Goal: Information Seeking & Learning: Learn about a topic

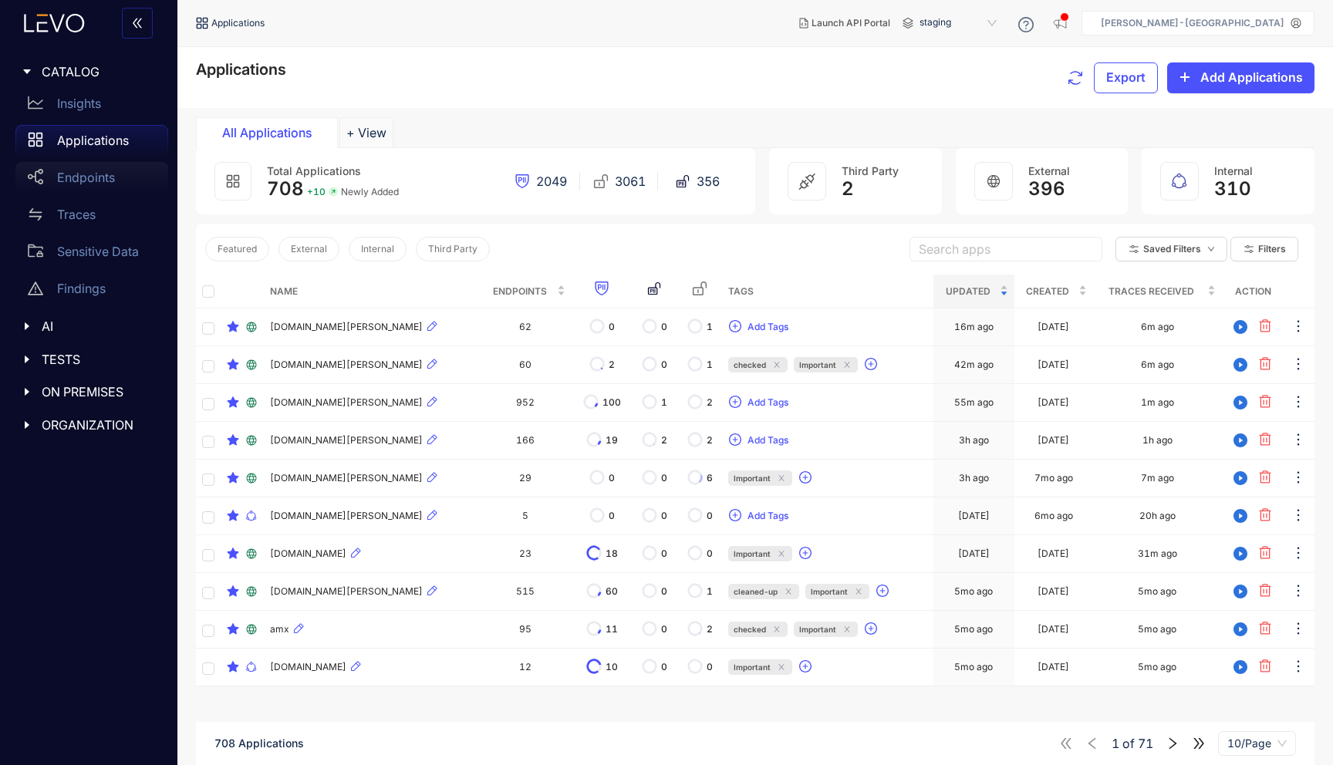
click at [88, 180] on p "Endpoints" at bounding box center [86, 177] width 58 height 14
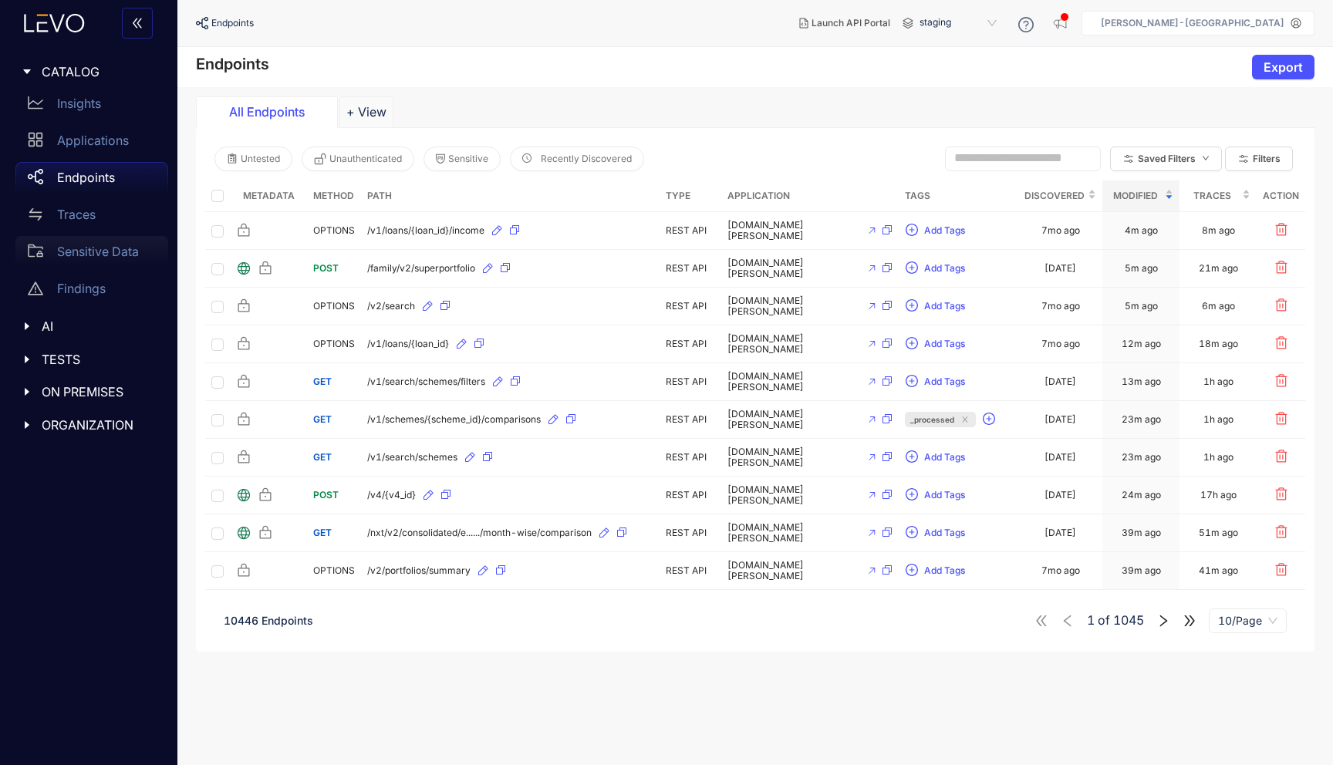
click at [83, 252] on p "Sensitive Data" at bounding box center [98, 252] width 82 height 14
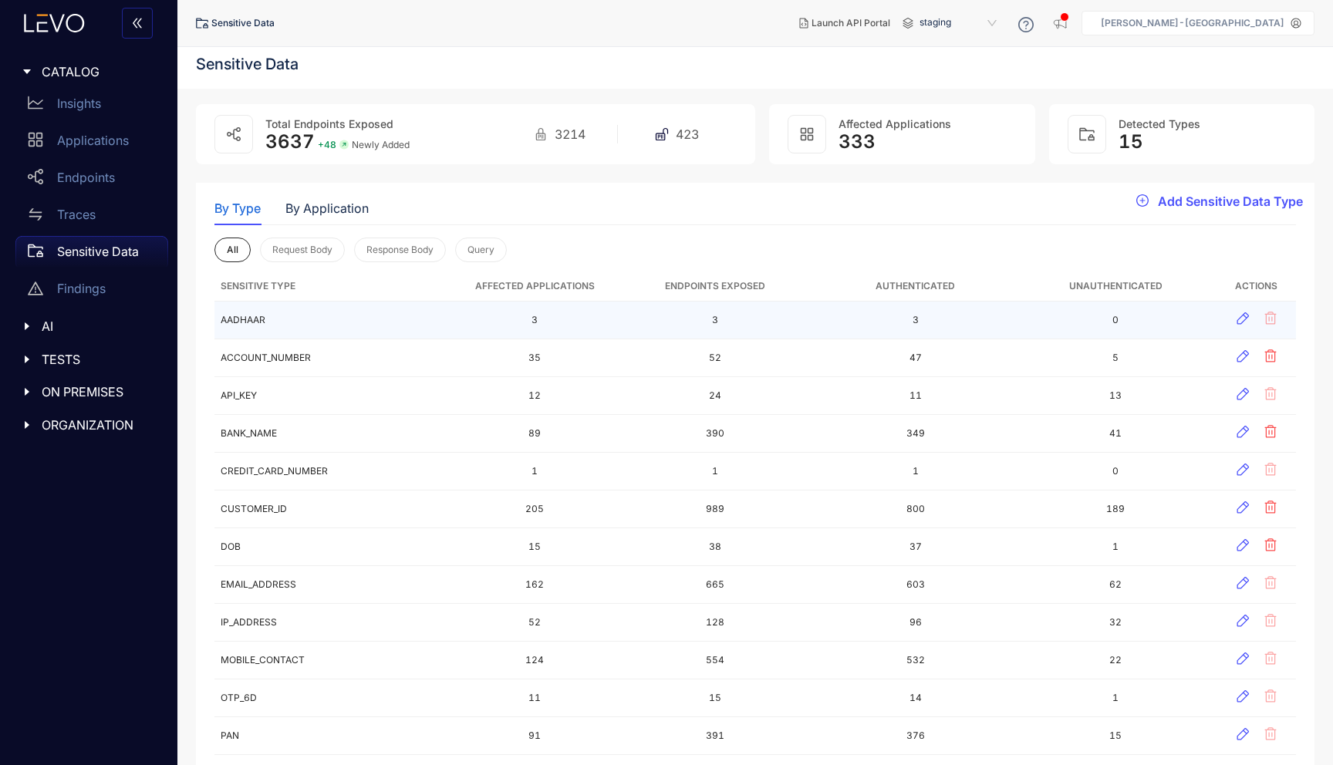
click at [249, 322] on td "AADHAAR" at bounding box center [334, 321] width 241 height 38
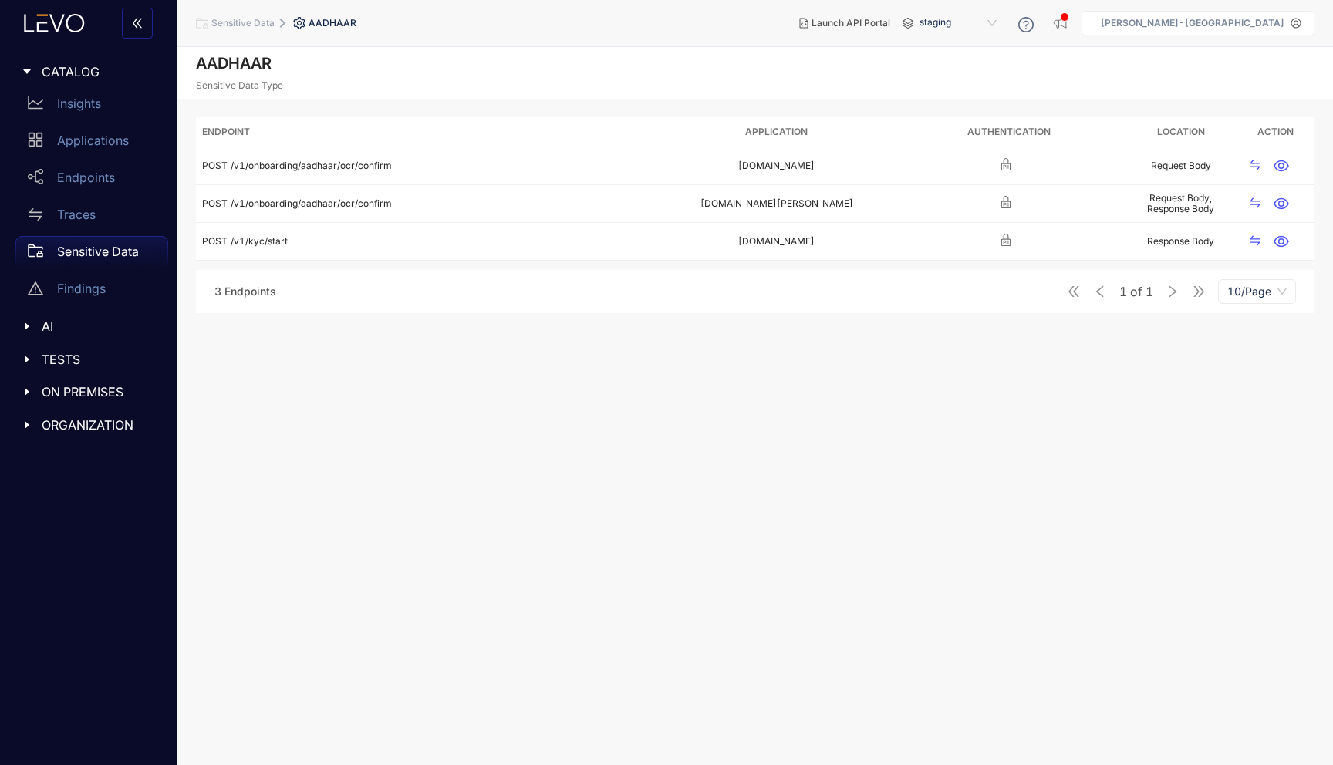
click at [46, 328] on span "AI" at bounding box center [99, 326] width 114 height 14
click at [79, 103] on p "Insights" at bounding box center [79, 103] width 44 height 14
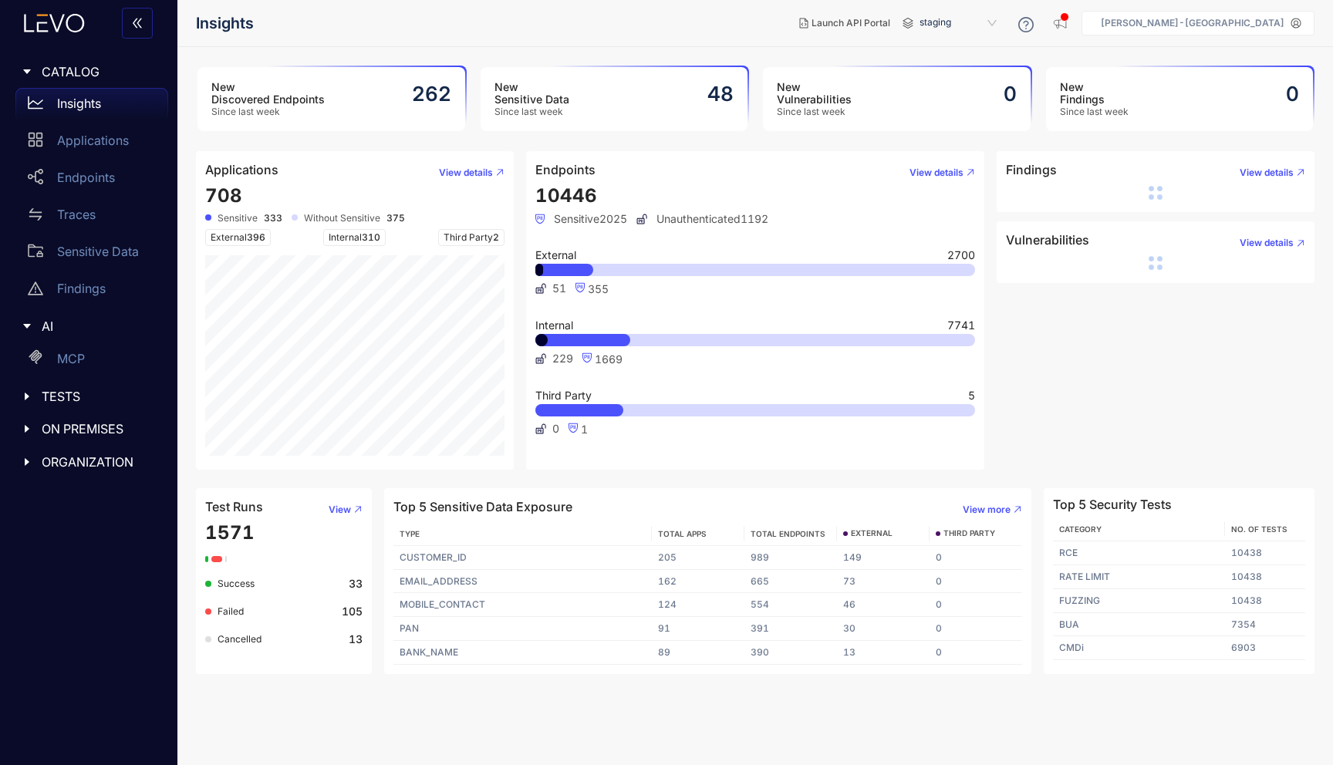
click at [29, 68] on icon "caret-right" at bounding box center [27, 71] width 11 height 11
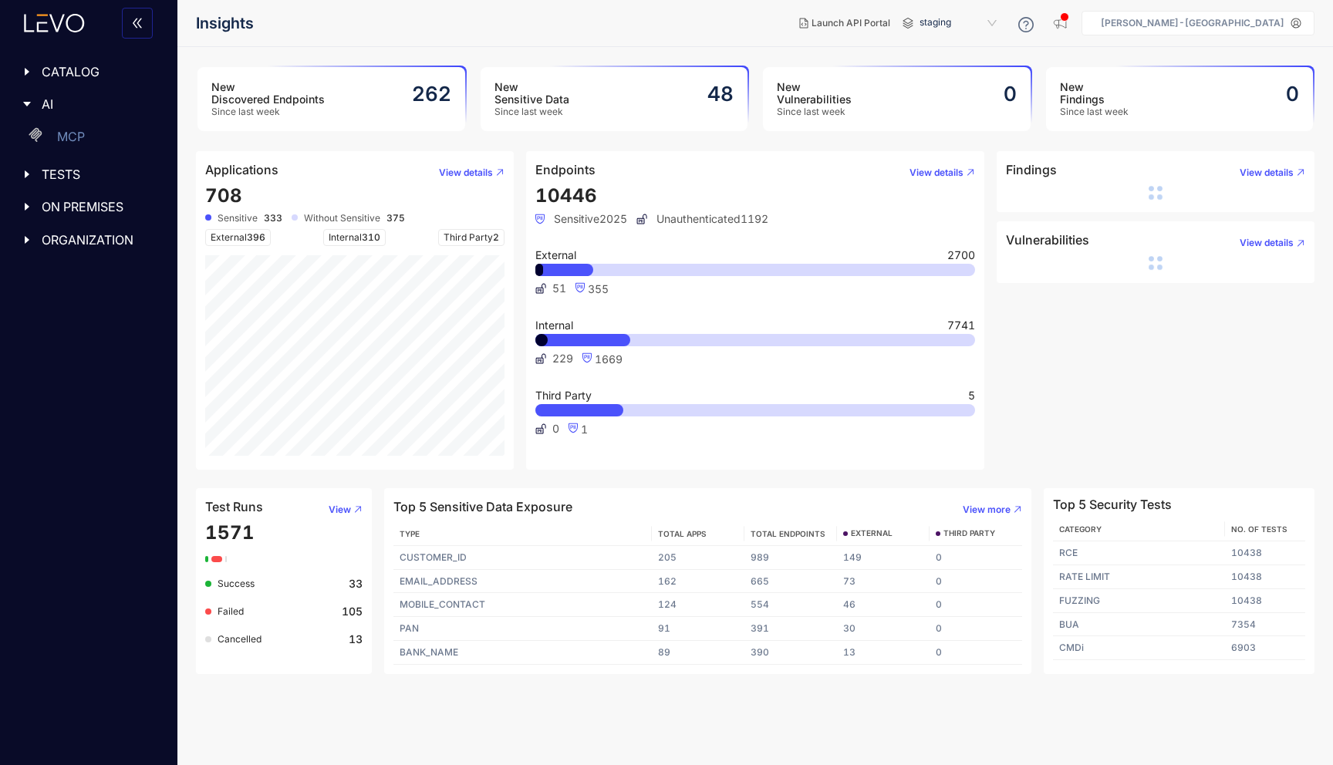
click at [29, 68] on icon "caret-right" at bounding box center [27, 71] width 11 height 11
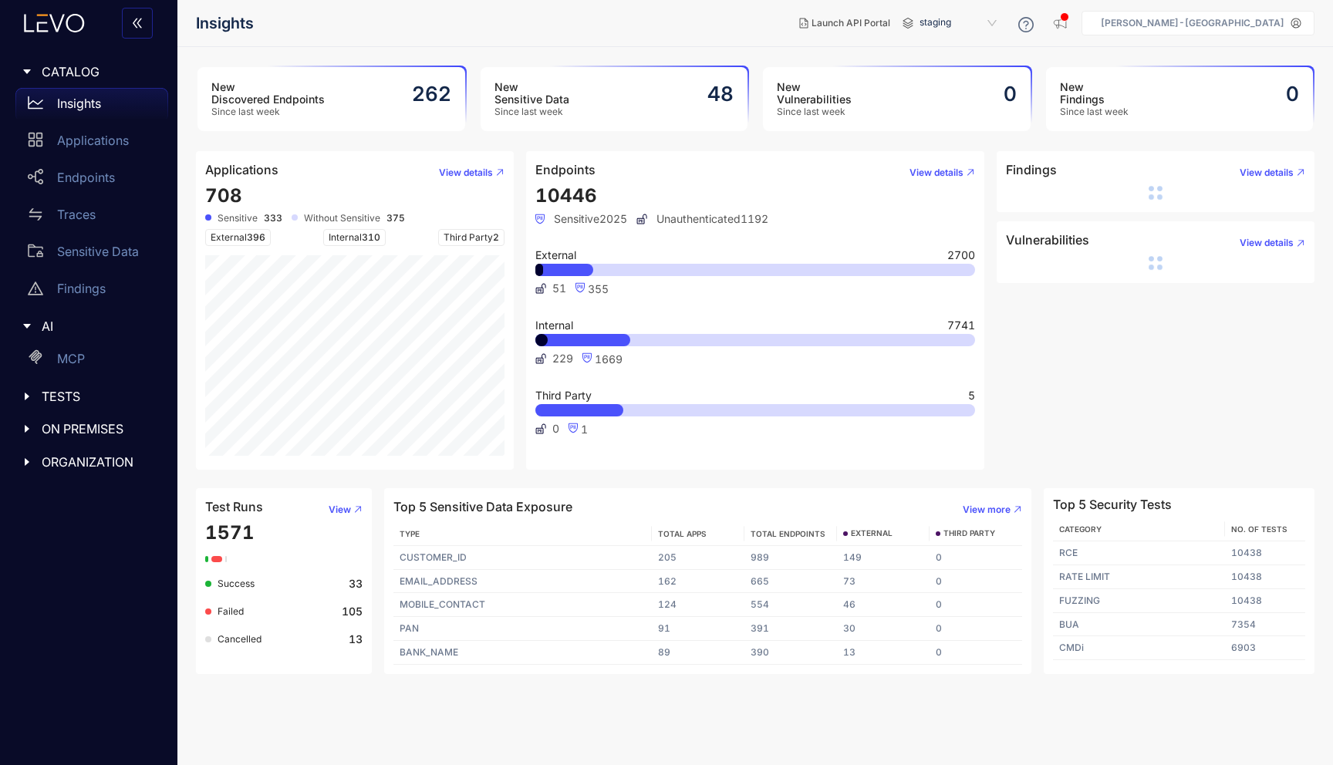
click at [140, 23] on icon "double-left" at bounding box center [137, 23] width 12 height 12
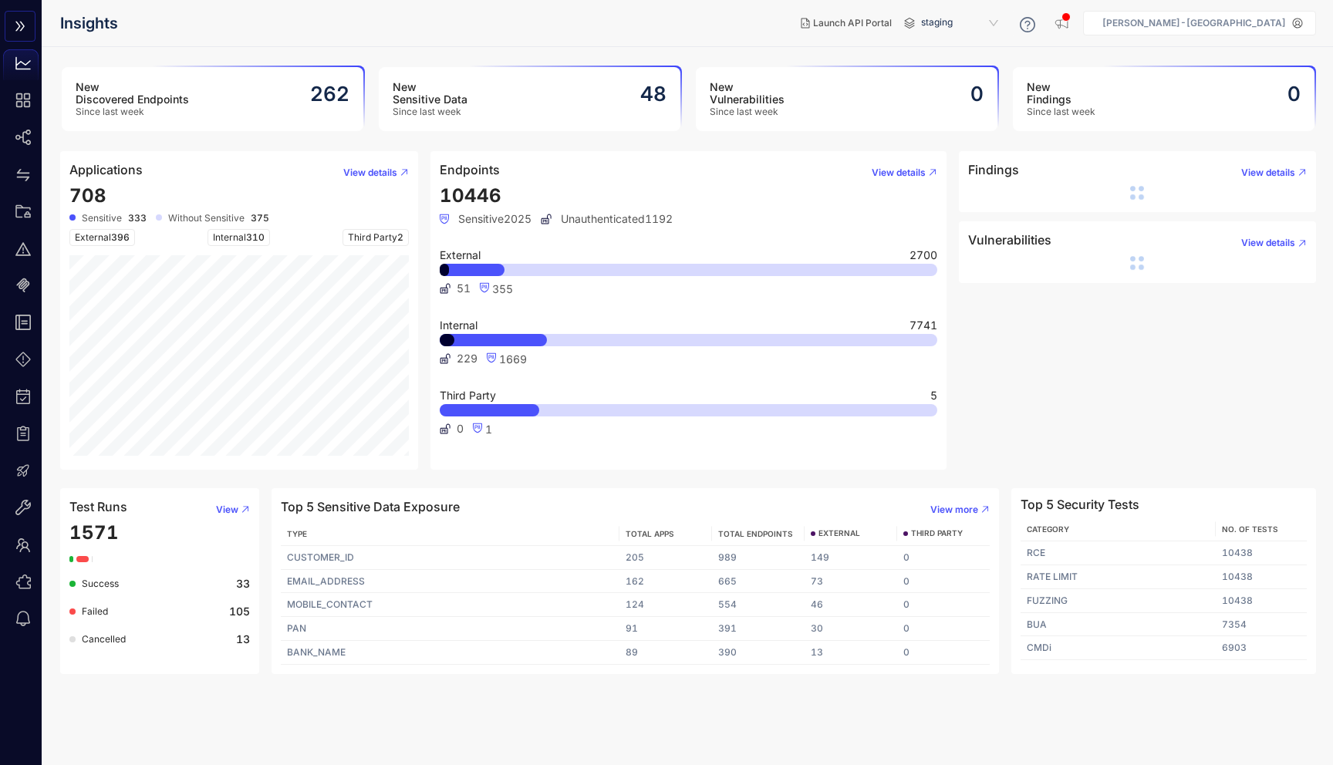
click at [23, 27] on icon "double-right" at bounding box center [20, 26] width 12 height 12
